Goal: Find specific page/section: Find specific page/section

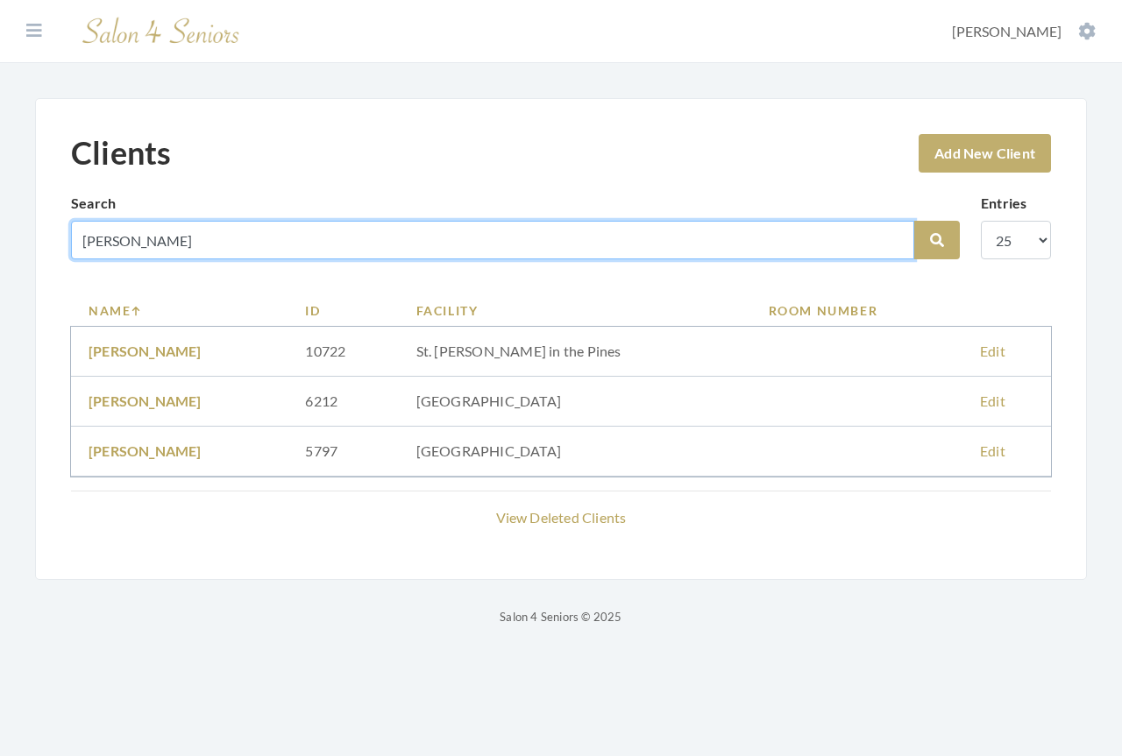
drag, startPoint x: 165, startPoint y: 236, endPoint x: 19, endPoint y: 217, distance: 146.6
click at [18, 227] on div "Clients Add New Client Search pickett Search Entries 10 25 50 100 Name ID Facil…" at bounding box center [561, 362] width 1122 height 529
type input "[PERSON_NAME]"
click at [914, 221] on button "Search" at bounding box center [937, 240] width 46 height 39
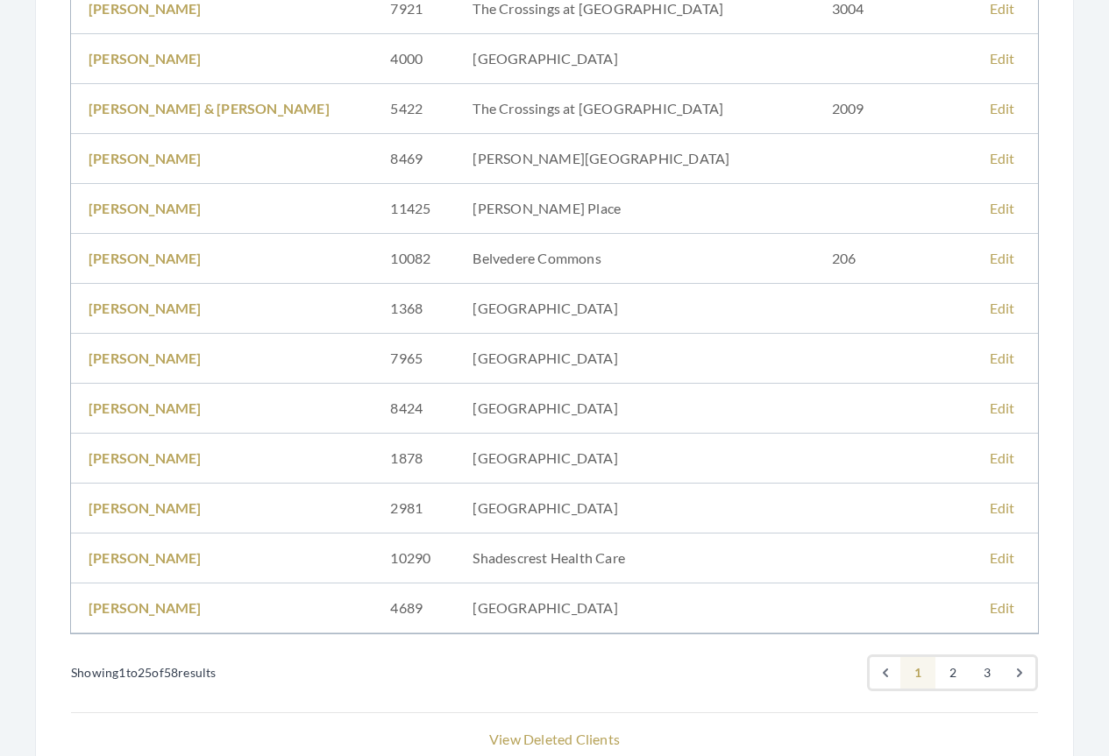
scroll to position [1052, 0]
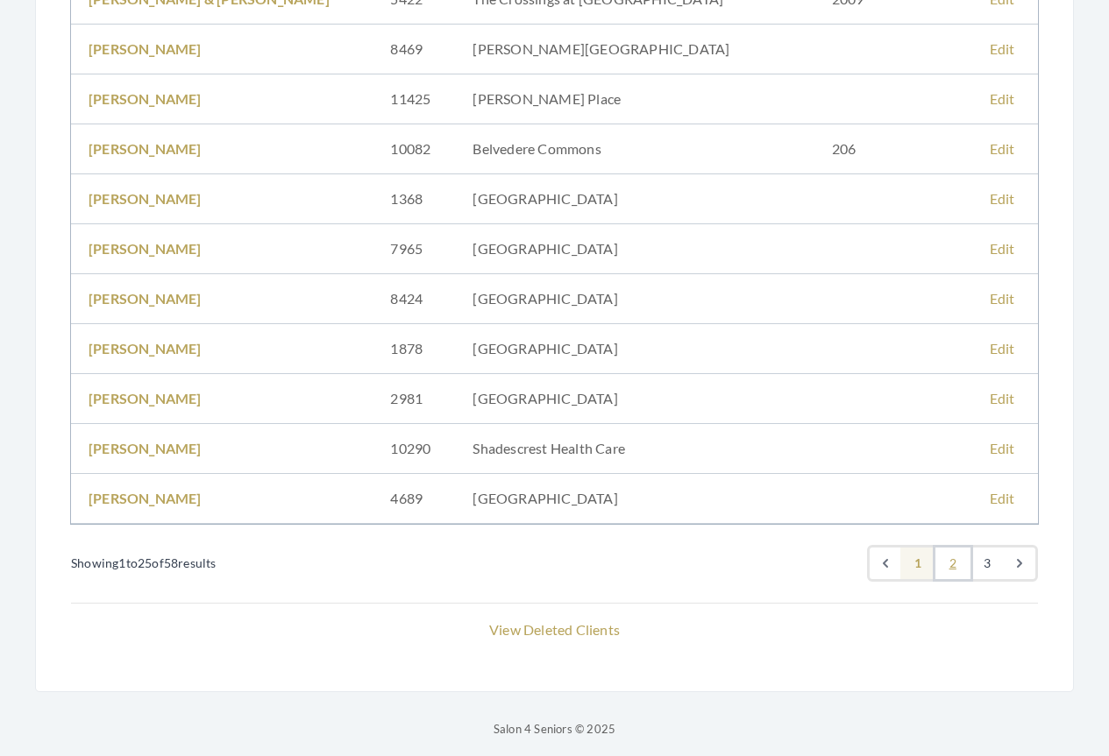
click at [949, 559] on link "2" at bounding box center [952, 564] width 35 height 32
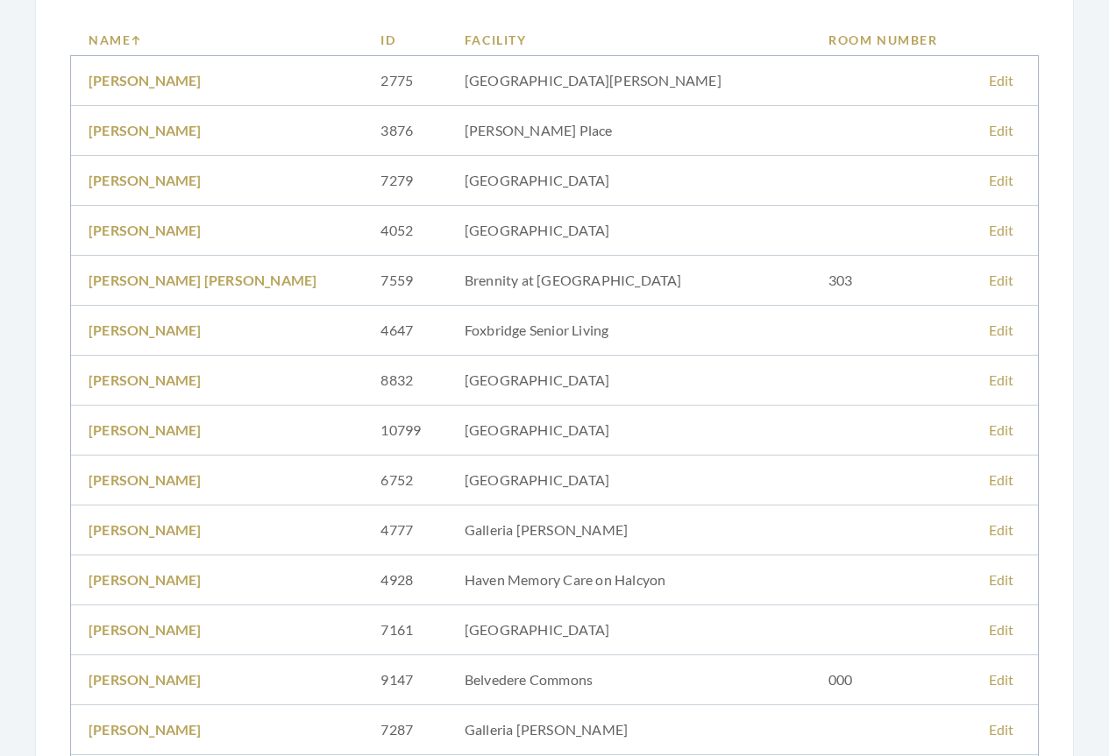
scroll to position [351, 0]
